Goal: Navigation & Orientation: Find specific page/section

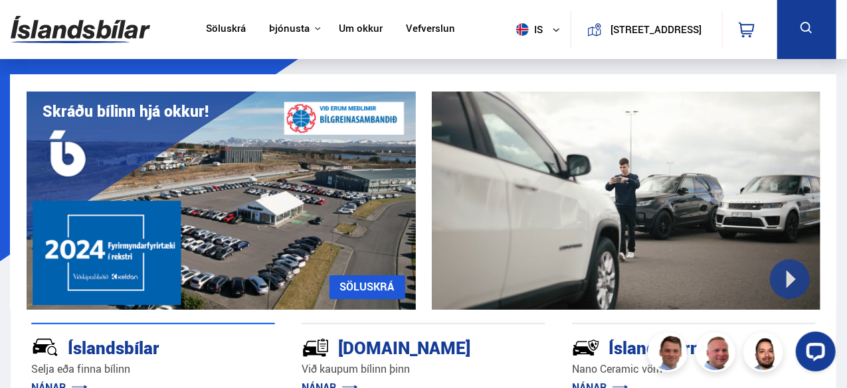
click at [357, 30] on link "Um okkur" at bounding box center [361, 30] width 44 height 14
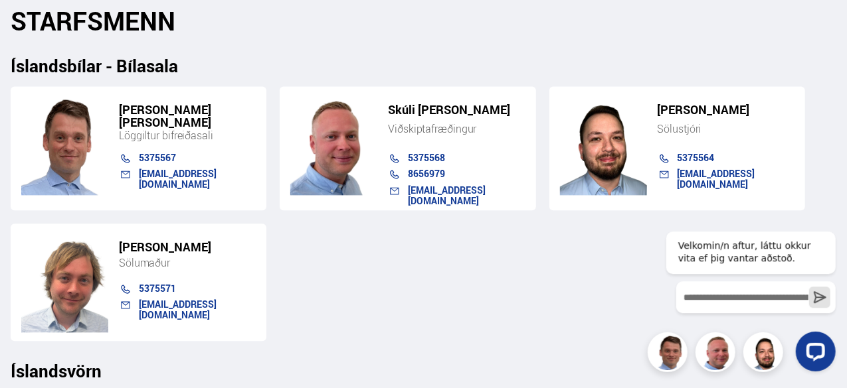
scroll to position [1062, 0]
